Goal: Communication & Community: Share content

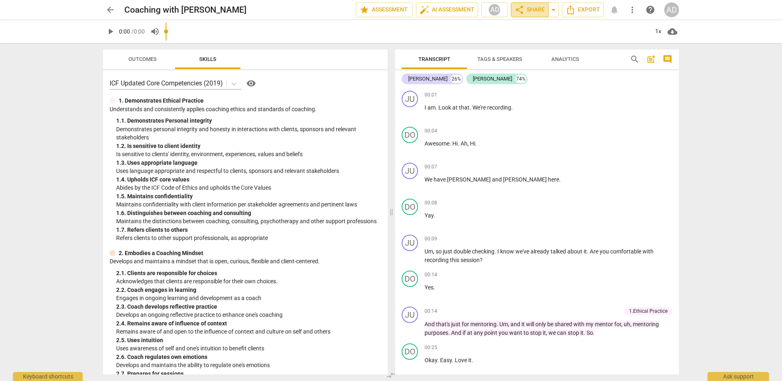
click at [435, 13] on span "share Share" at bounding box center [529, 10] width 30 height 10
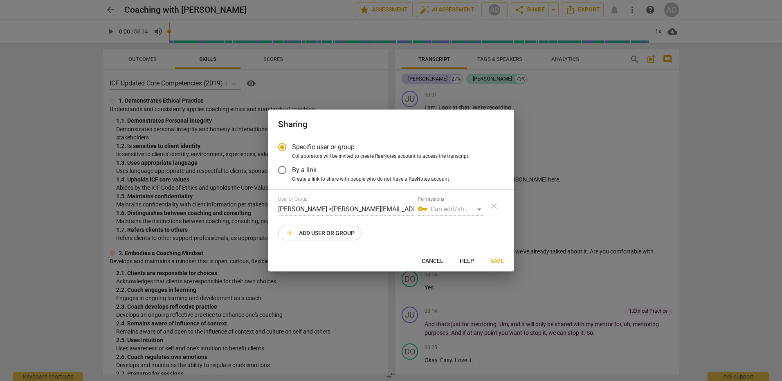
click at [311, 233] on span "add Add user or group" at bounding box center [319, 233] width 69 height 10
radio input "false"
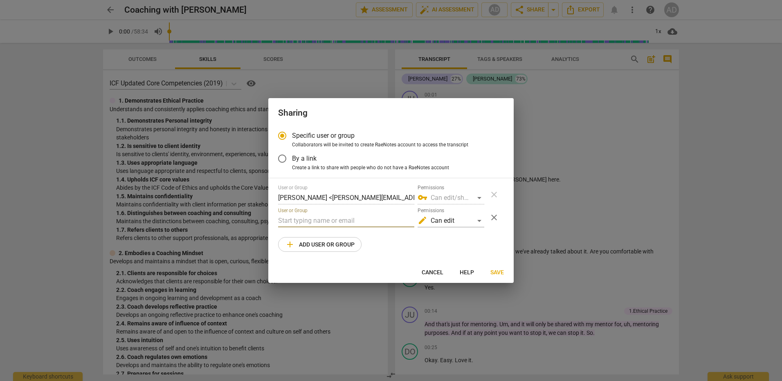
click at [308, 219] on input "text" at bounding box center [346, 220] width 136 height 13
type input "[PERSON_NAME][EMAIL_ADDRESS][DOMAIN_NAME]"
click at [435, 222] on div "edit Can edit" at bounding box center [450, 220] width 67 height 13
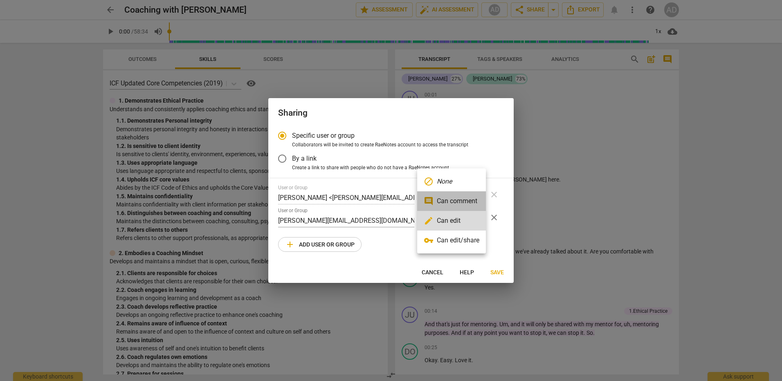
click at [435, 202] on li "comment Can comment" at bounding box center [451, 201] width 69 height 20
radio input "false"
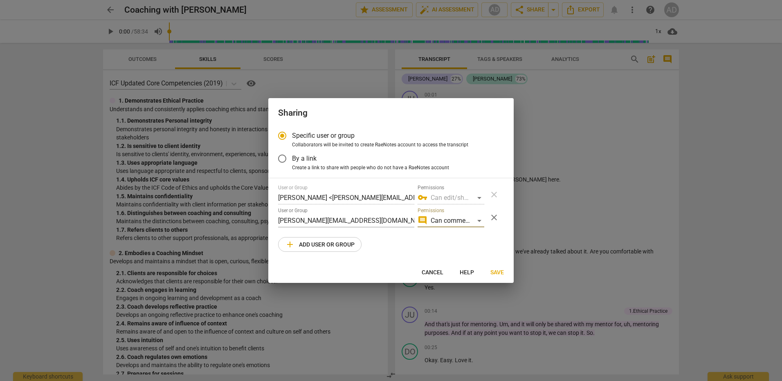
click at [435, 271] on span "Save" at bounding box center [496, 273] width 13 height 8
